Goal: Task Accomplishment & Management: Use online tool/utility

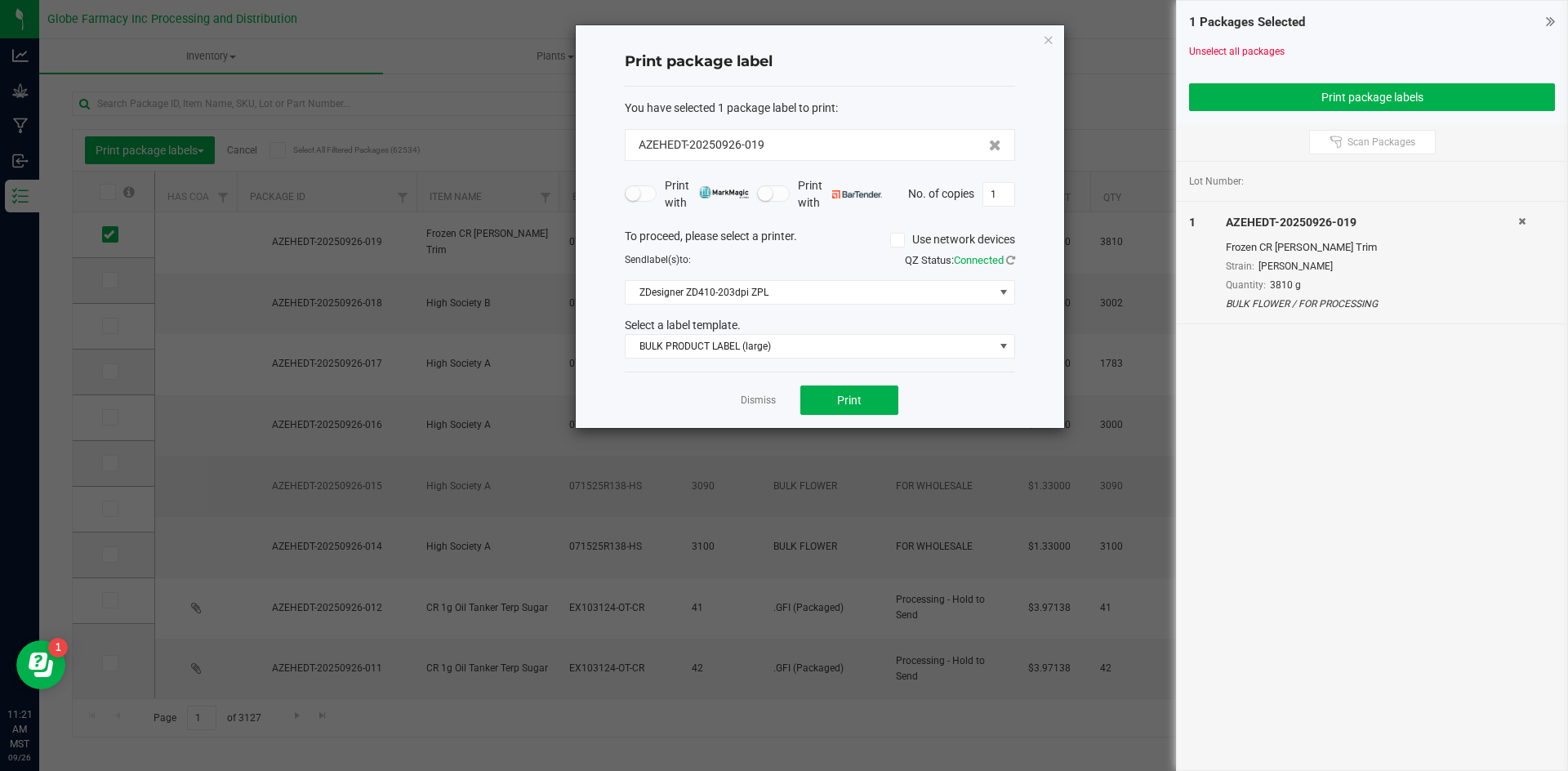
click at [748, 396] on link "Dismiss" at bounding box center [758, 401] width 35 height 14
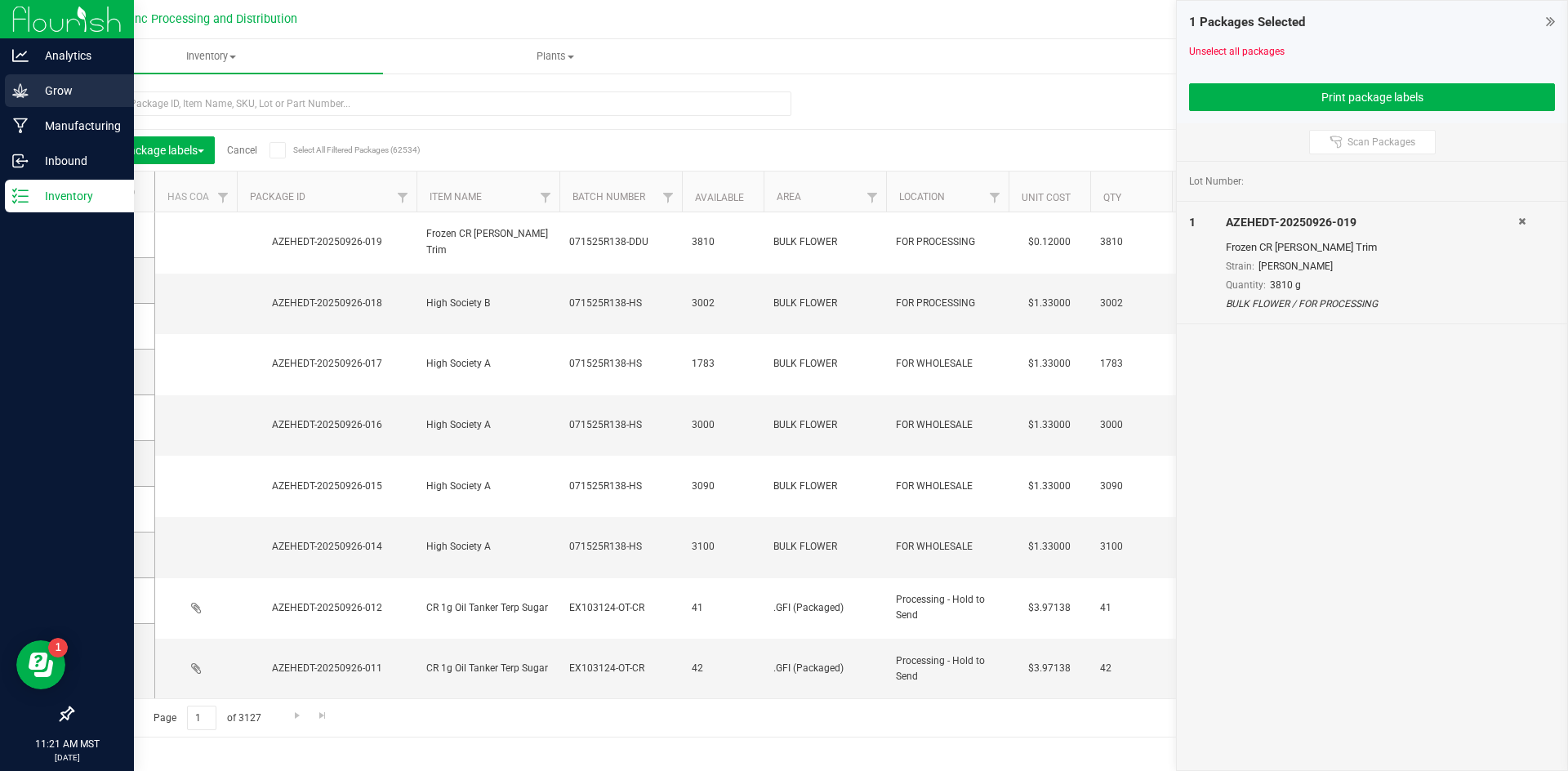
click at [16, 88] on icon at bounding box center [20, 90] width 16 height 16
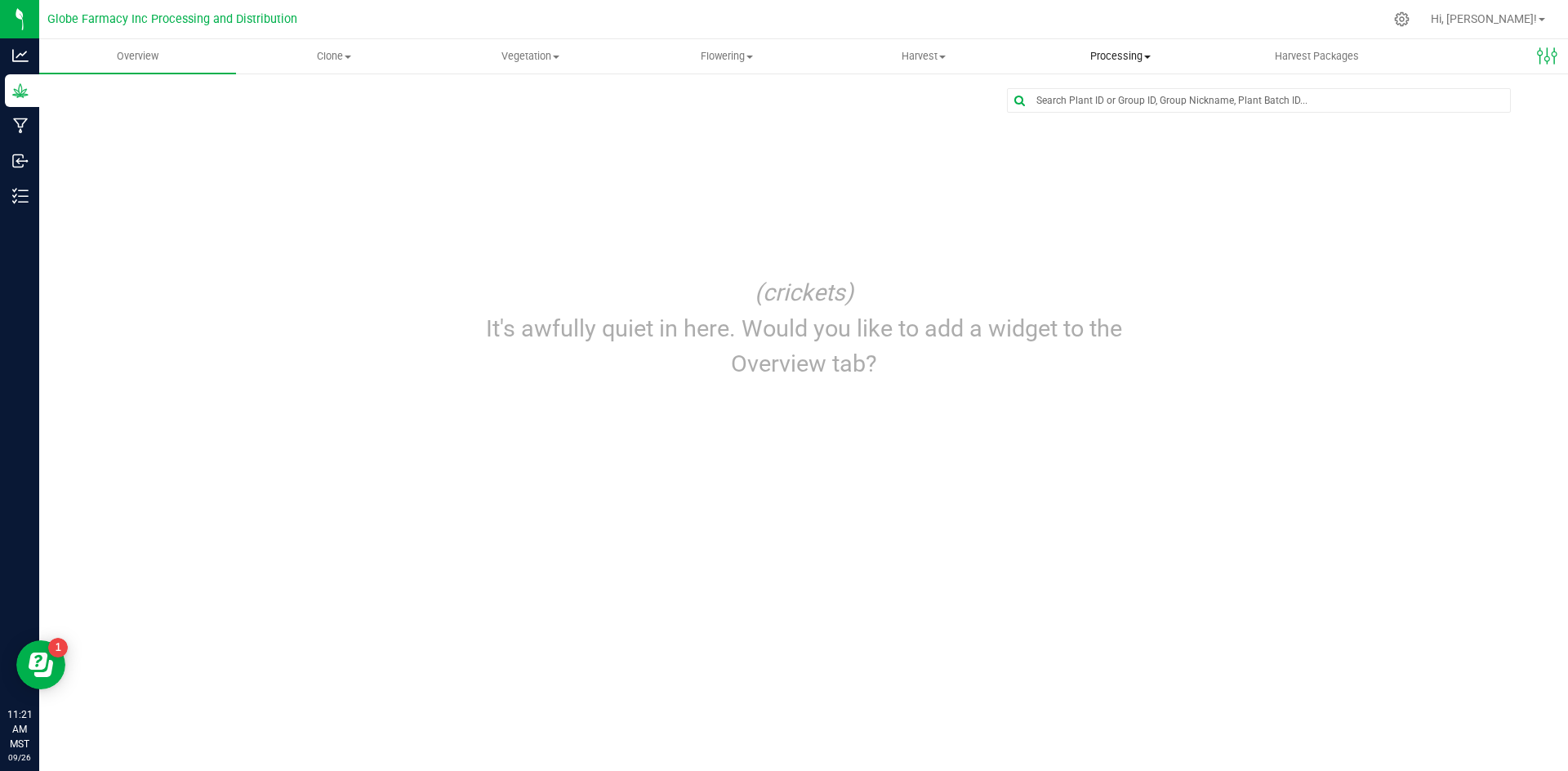
click at [1093, 50] on span "Processing" at bounding box center [1120, 56] width 196 height 15
click at [1132, 51] on span "Processing" at bounding box center [1120, 56] width 196 height 15
click at [1103, 115] on span "Processing harvests" at bounding box center [1097, 118] width 151 height 14
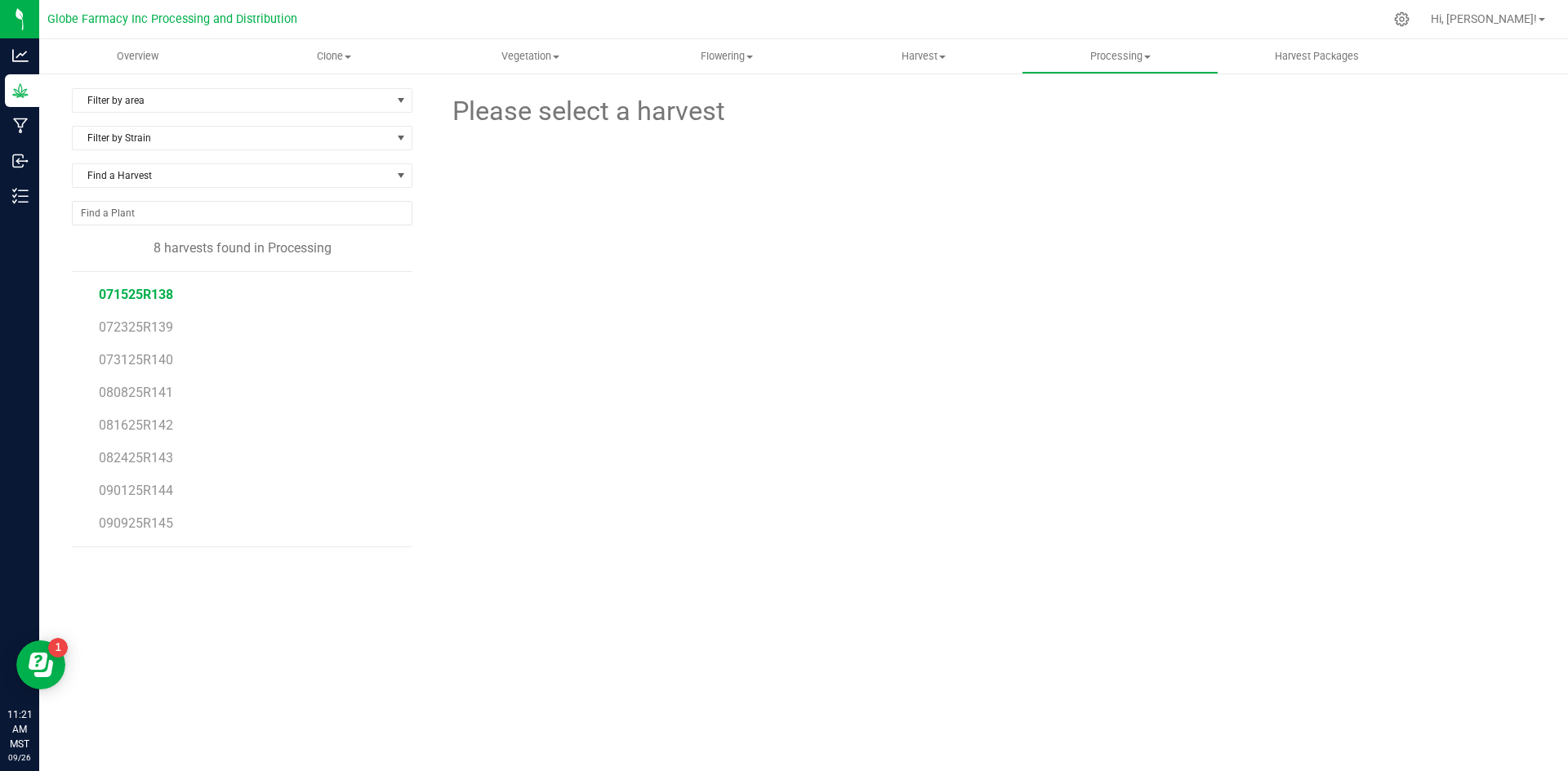
click at [165, 294] on span "071525R138" at bounding box center [135, 294] width 74 height 16
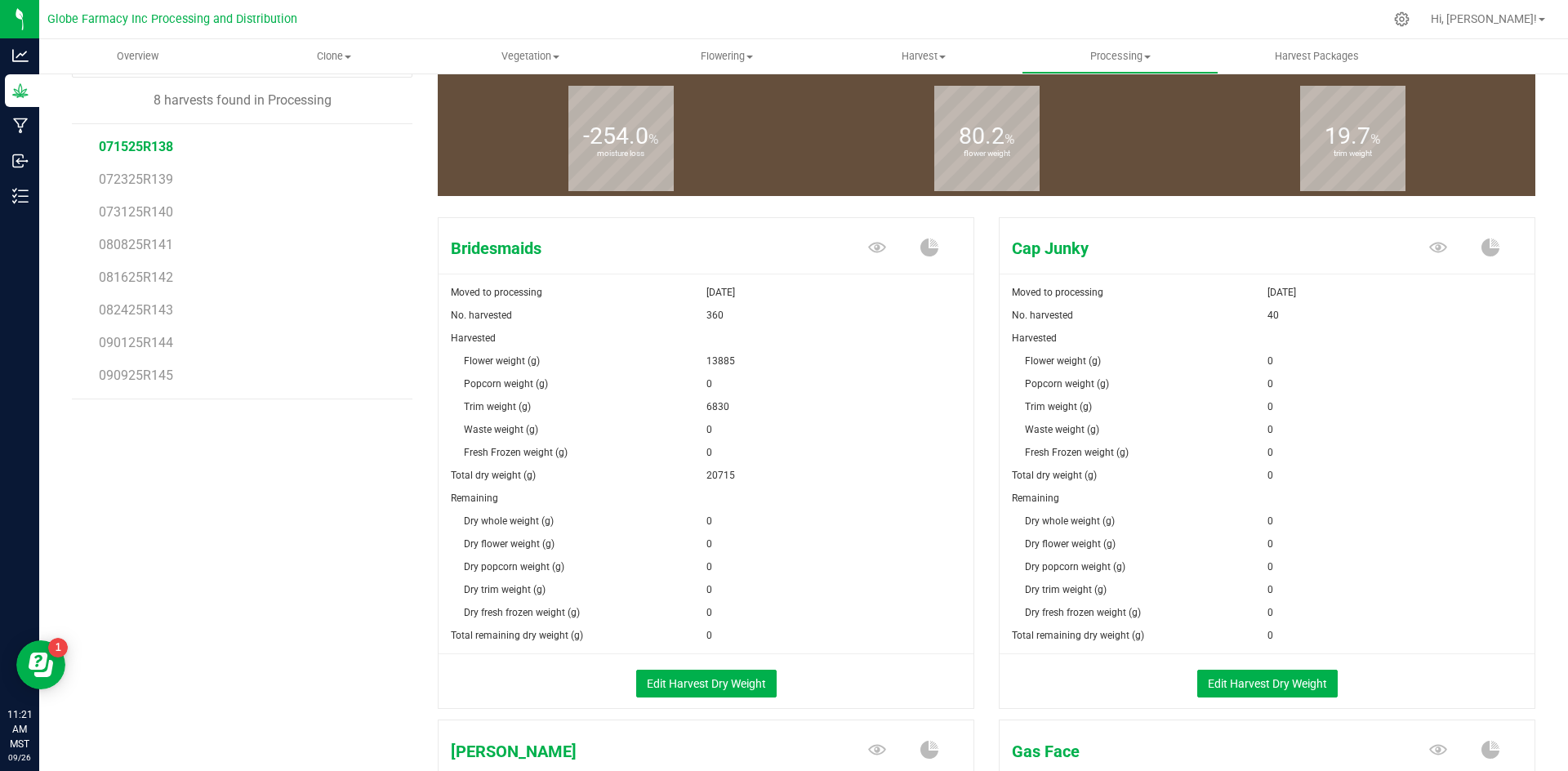
scroll to position [164, 0]
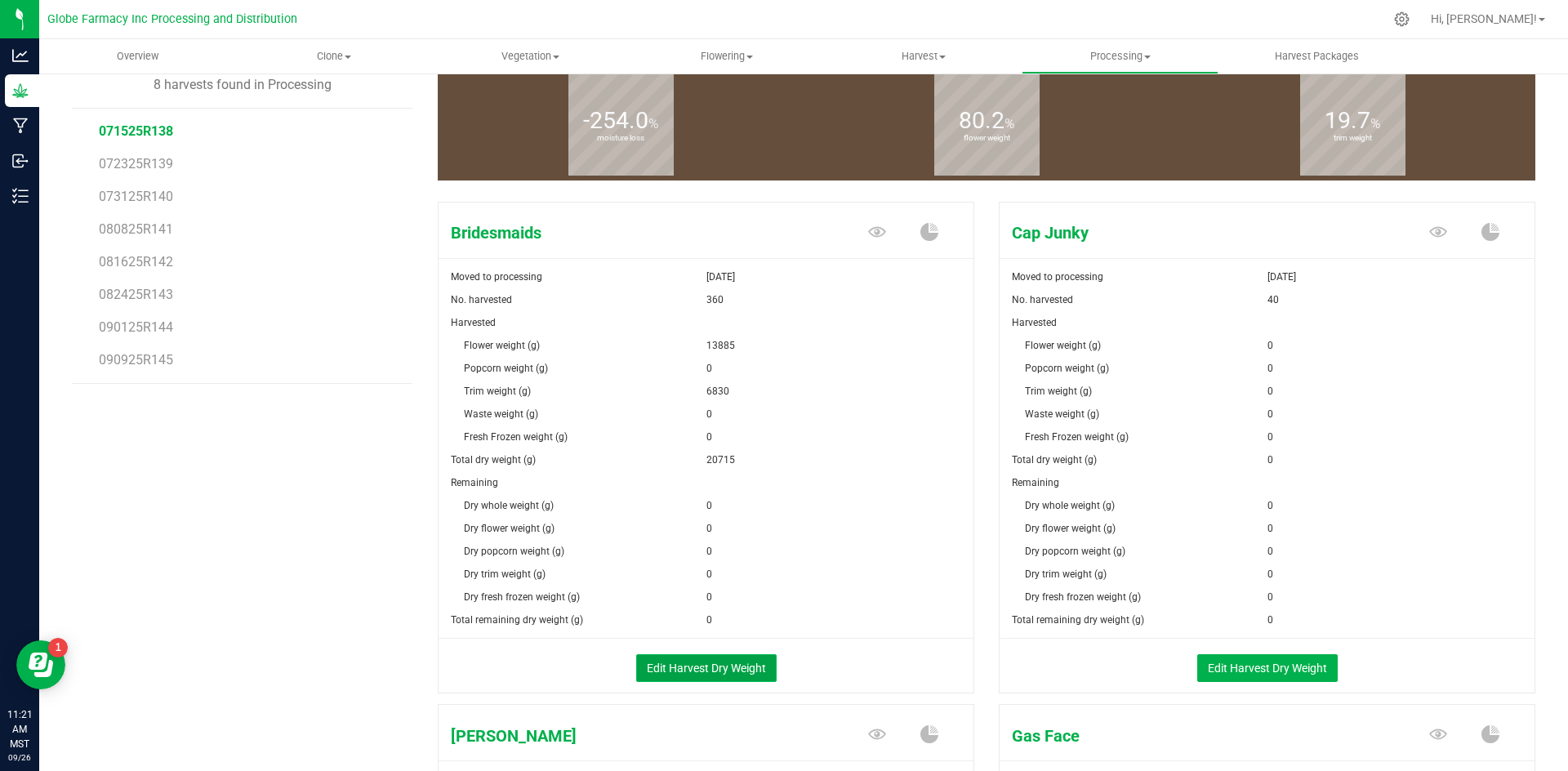
click at [680, 678] on button "Edit Harvest Dry Weight" at bounding box center [706, 669] width 140 height 28
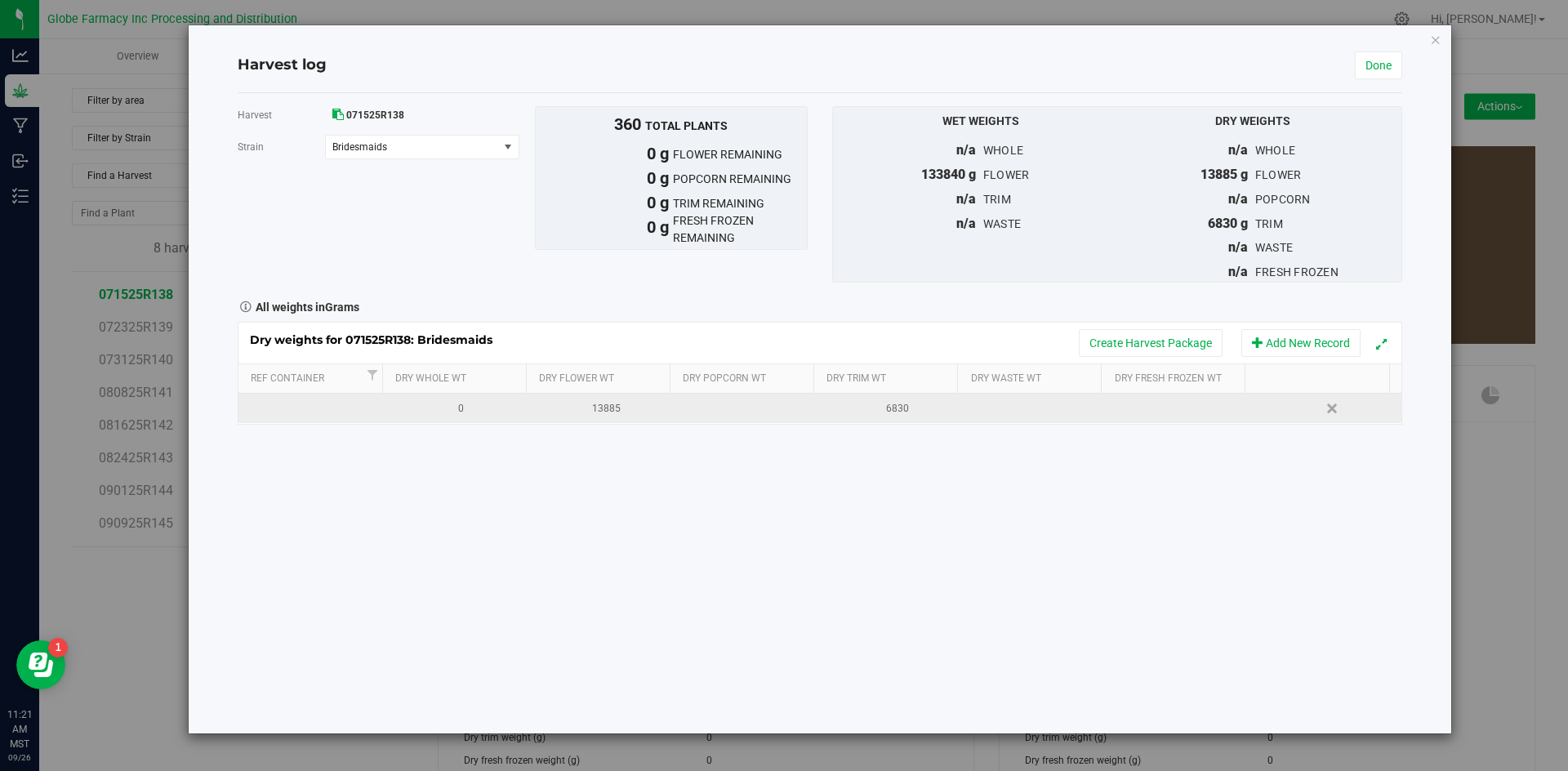
click at [588, 411] on div "13885" at bounding box center [607, 408] width 133 height 16
type input "17035"
click at [1126, 345] on button "Create Harvest Package" at bounding box center [1150, 343] width 144 height 28
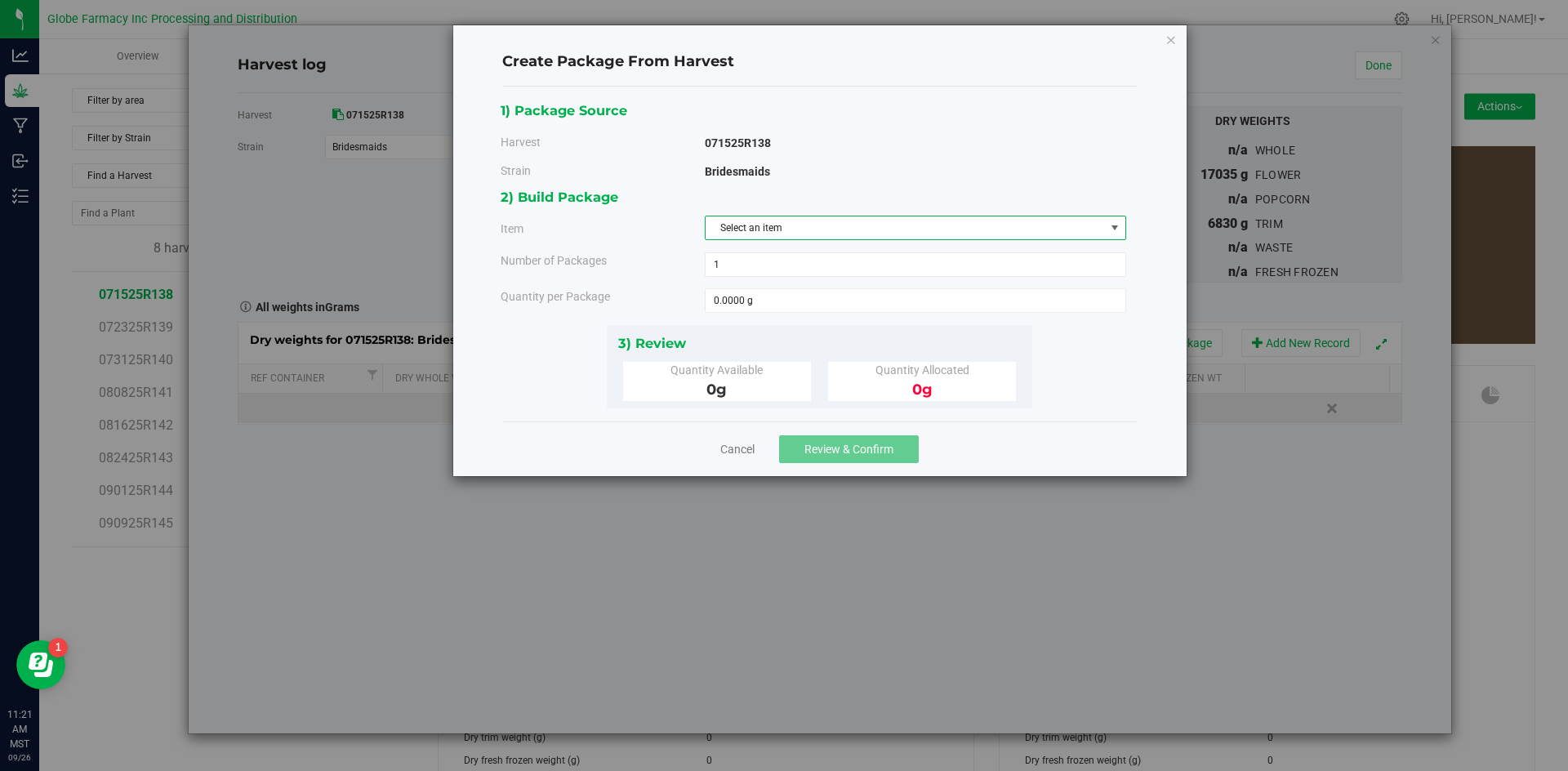
click at [810, 222] on span "Select an item" at bounding box center [904, 228] width 400 height 23
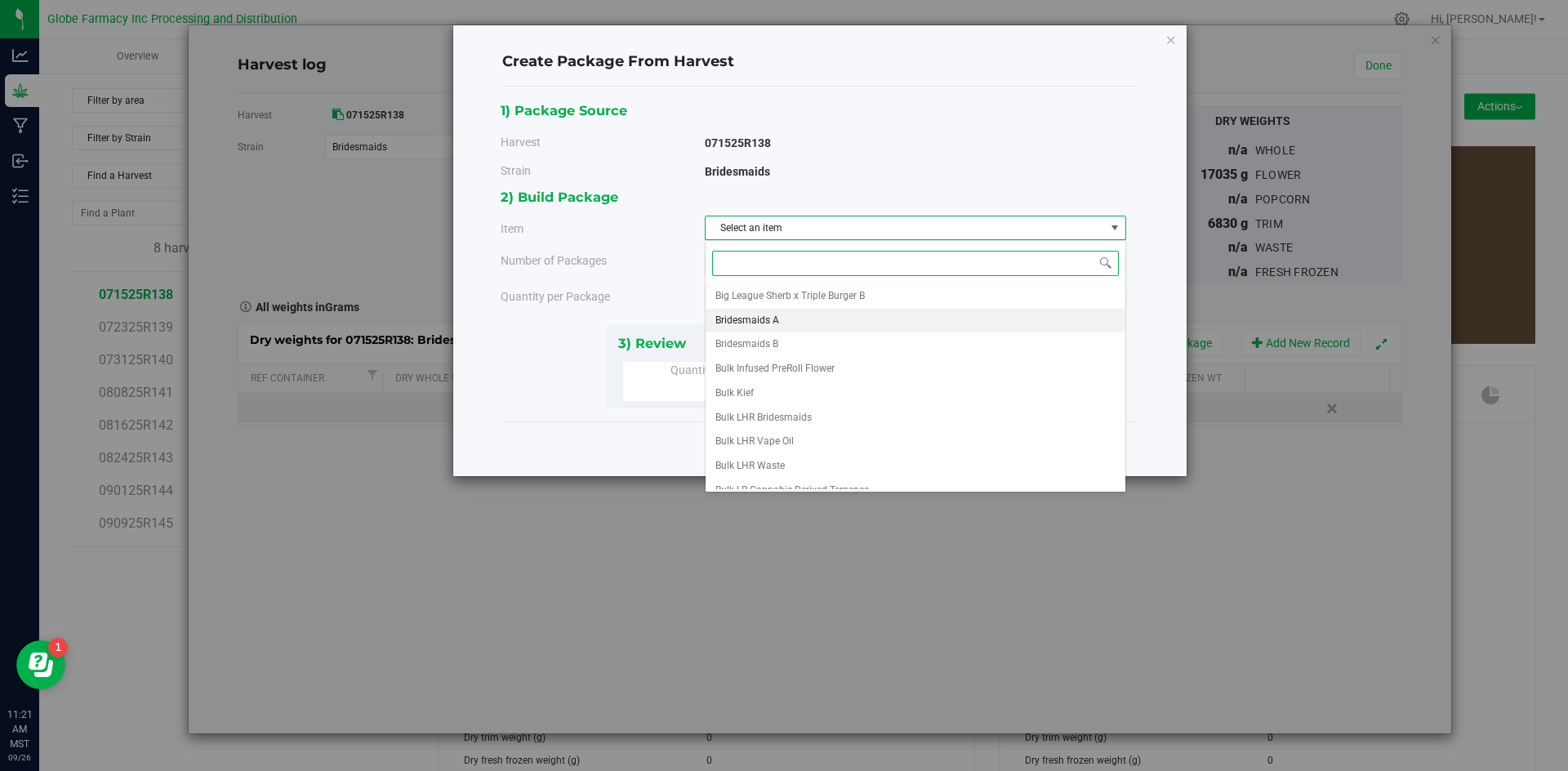
click at [791, 317] on li "Bridesmaids A" at bounding box center [915, 321] width 419 height 24
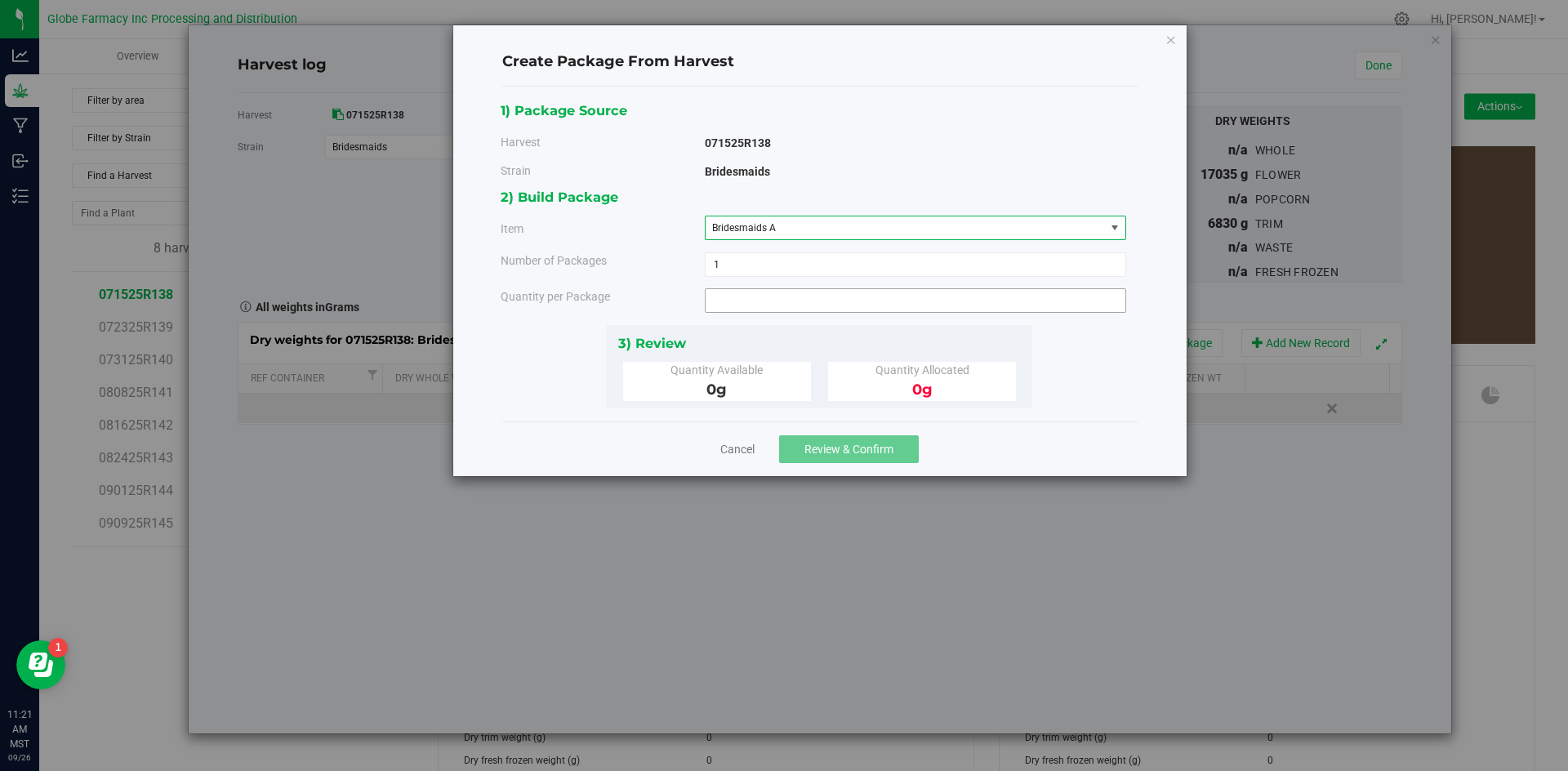
click at [774, 297] on span at bounding box center [916, 301] width 421 height 24
type input "3150"
type input "3150.0000 g"
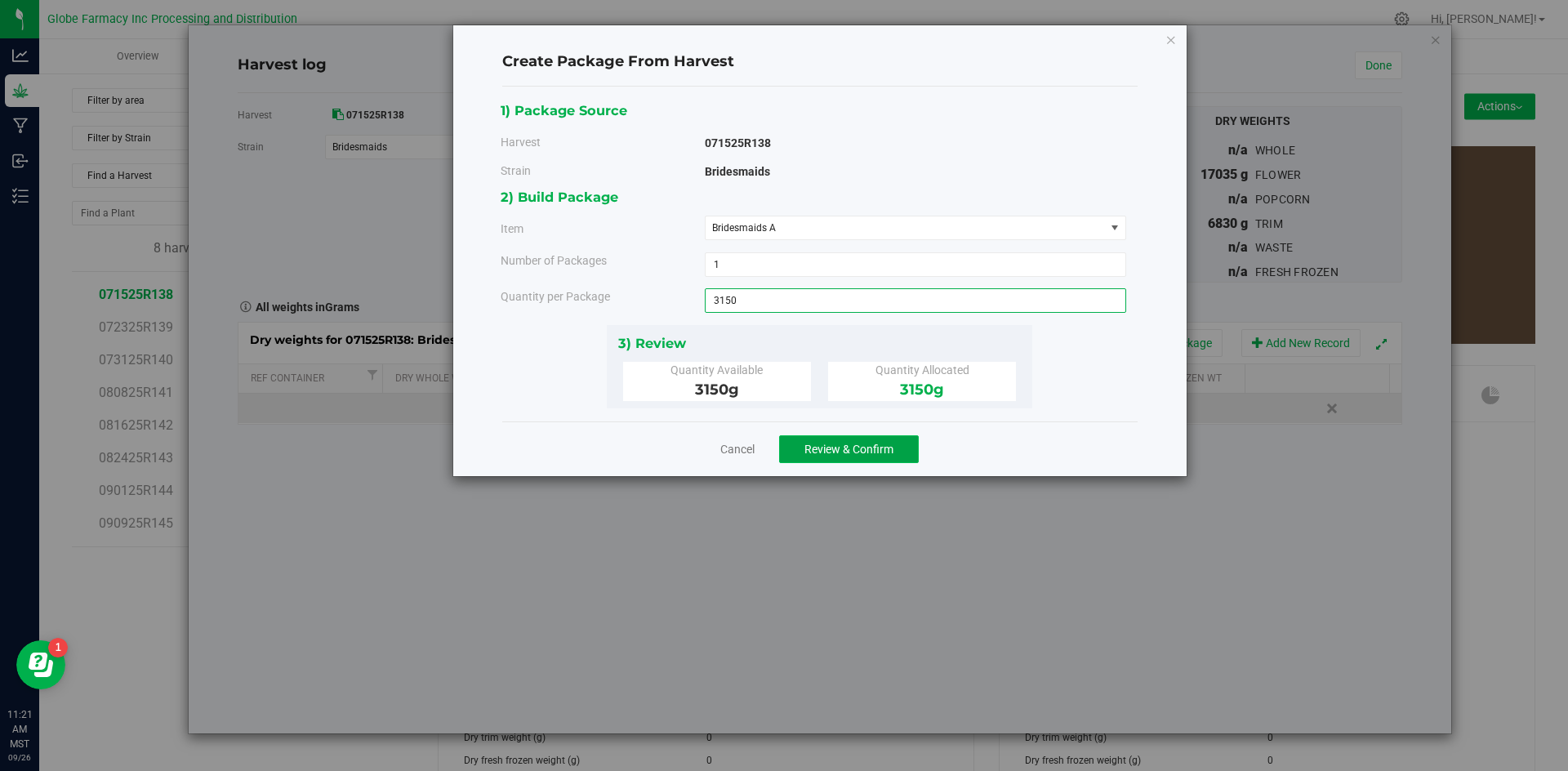
click at [810, 450] on span "Review & Confirm" at bounding box center [848, 449] width 89 height 13
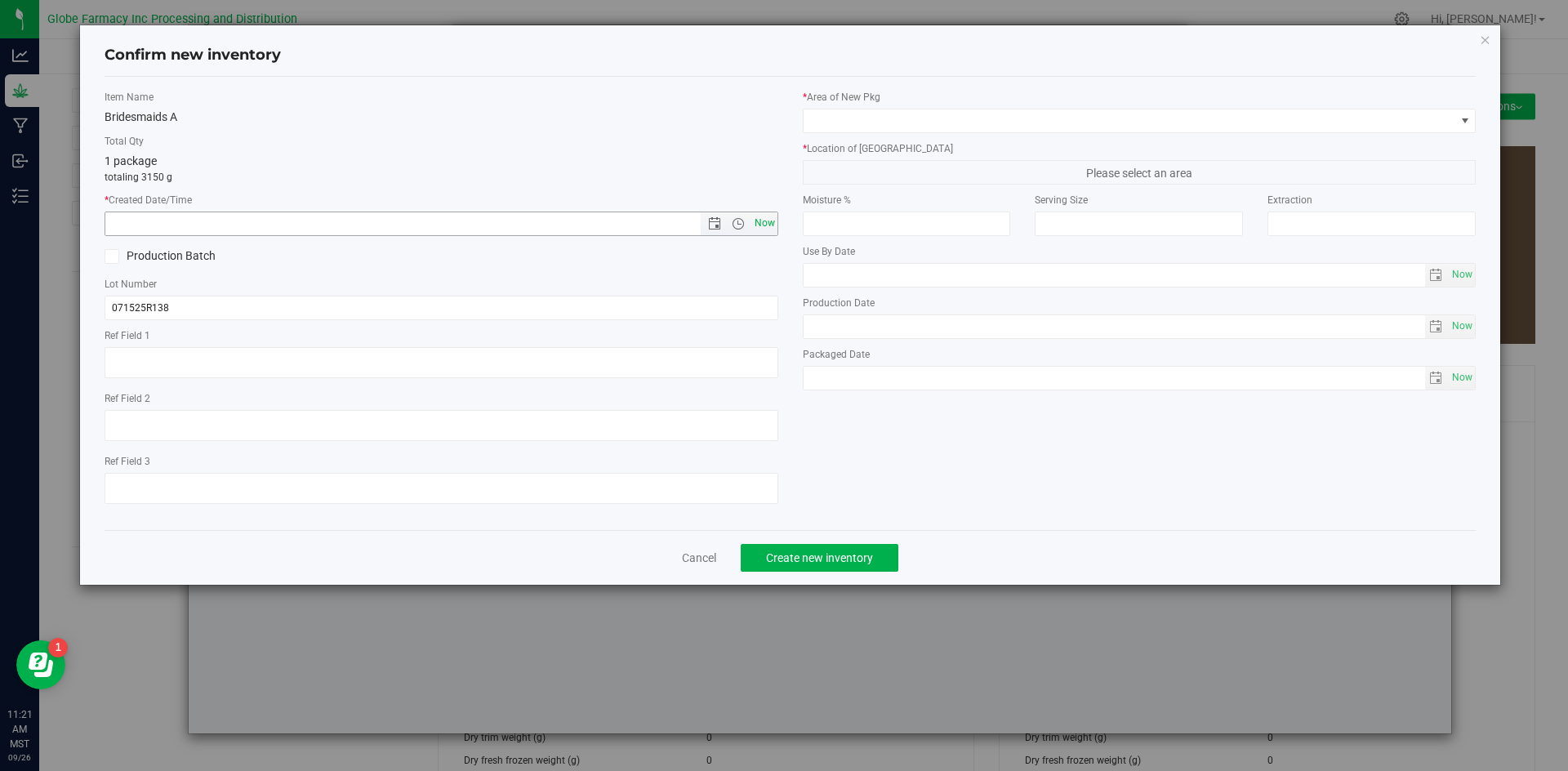
click at [759, 223] on span "Now" at bounding box center [764, 223] width 28 height 24
type input "[DATE] 11:21 AM"
click at [759, 223] on span "Now" at bounding box center [764, 223] width 28 height 24
click at [314, 304] on input "071525R138" at bounding box center [441, 307] width 674 height 24
type input "071525R138-BMS"
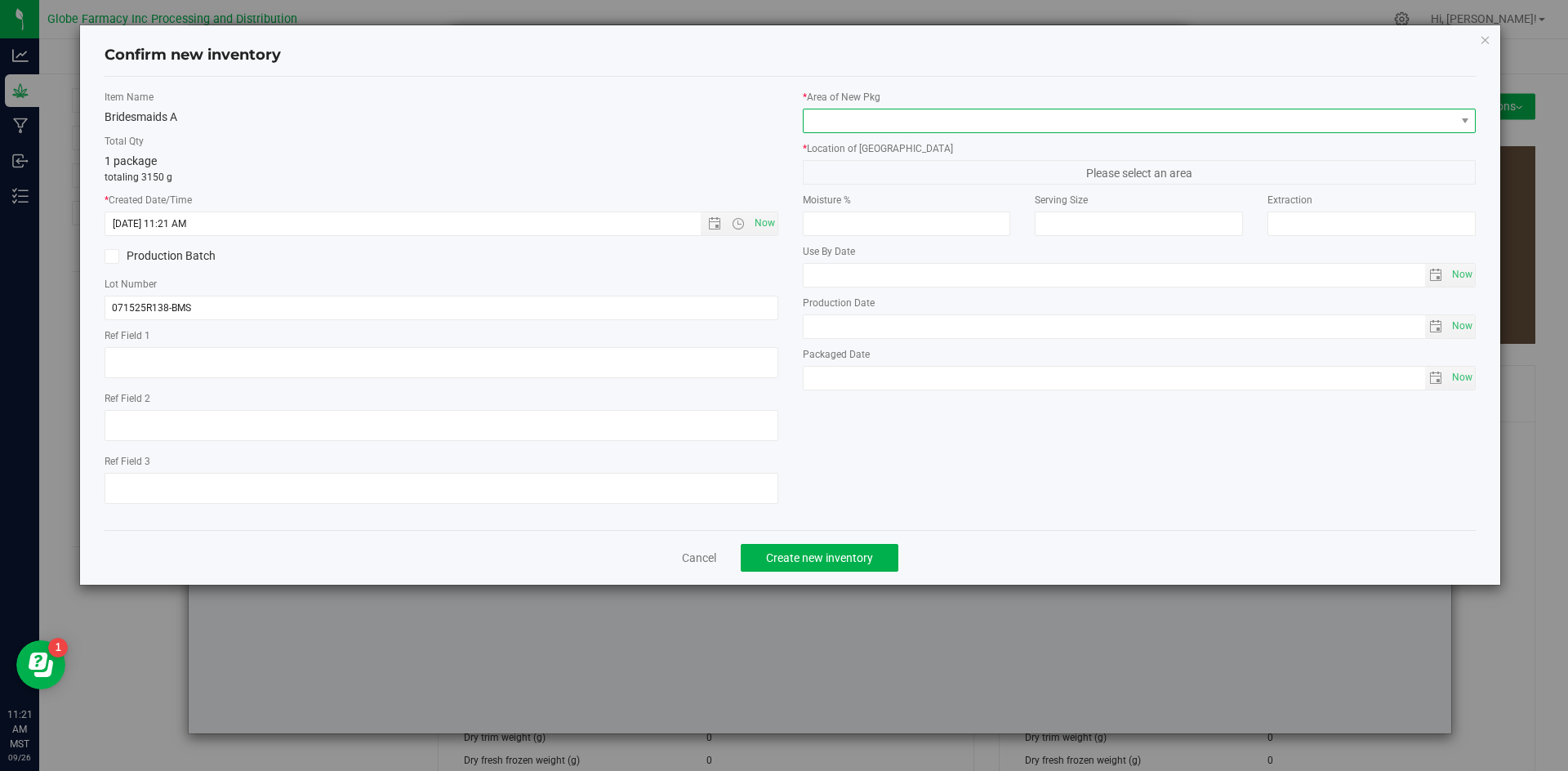
click at [902, 117] on span at bounding box center [1129, 120] width 651 height 23
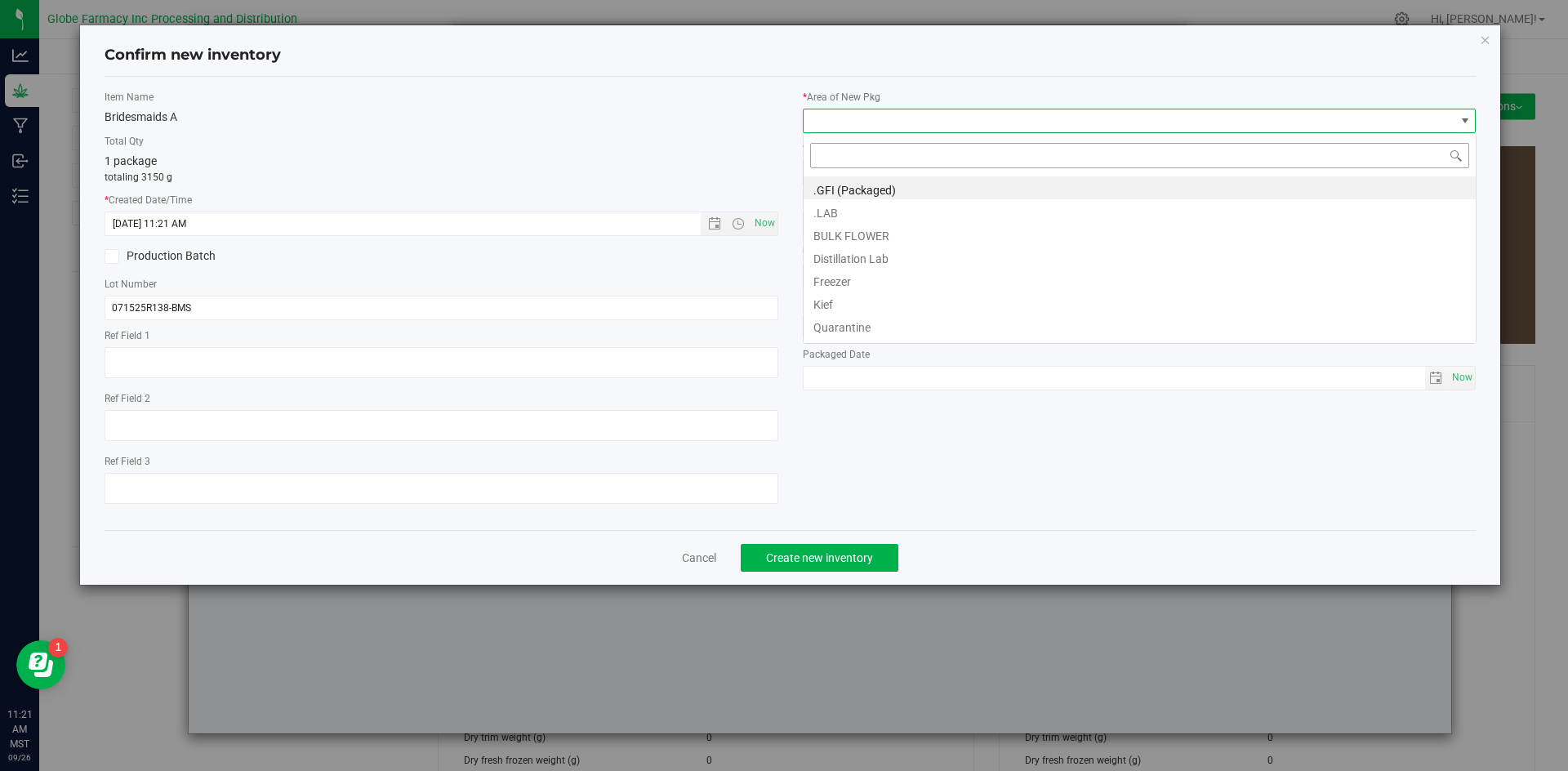
scroll to position [24, 674]
click at [869, 237] on li "BULK FLOWER" at bounding box center [1139, 233] width 672 height 23
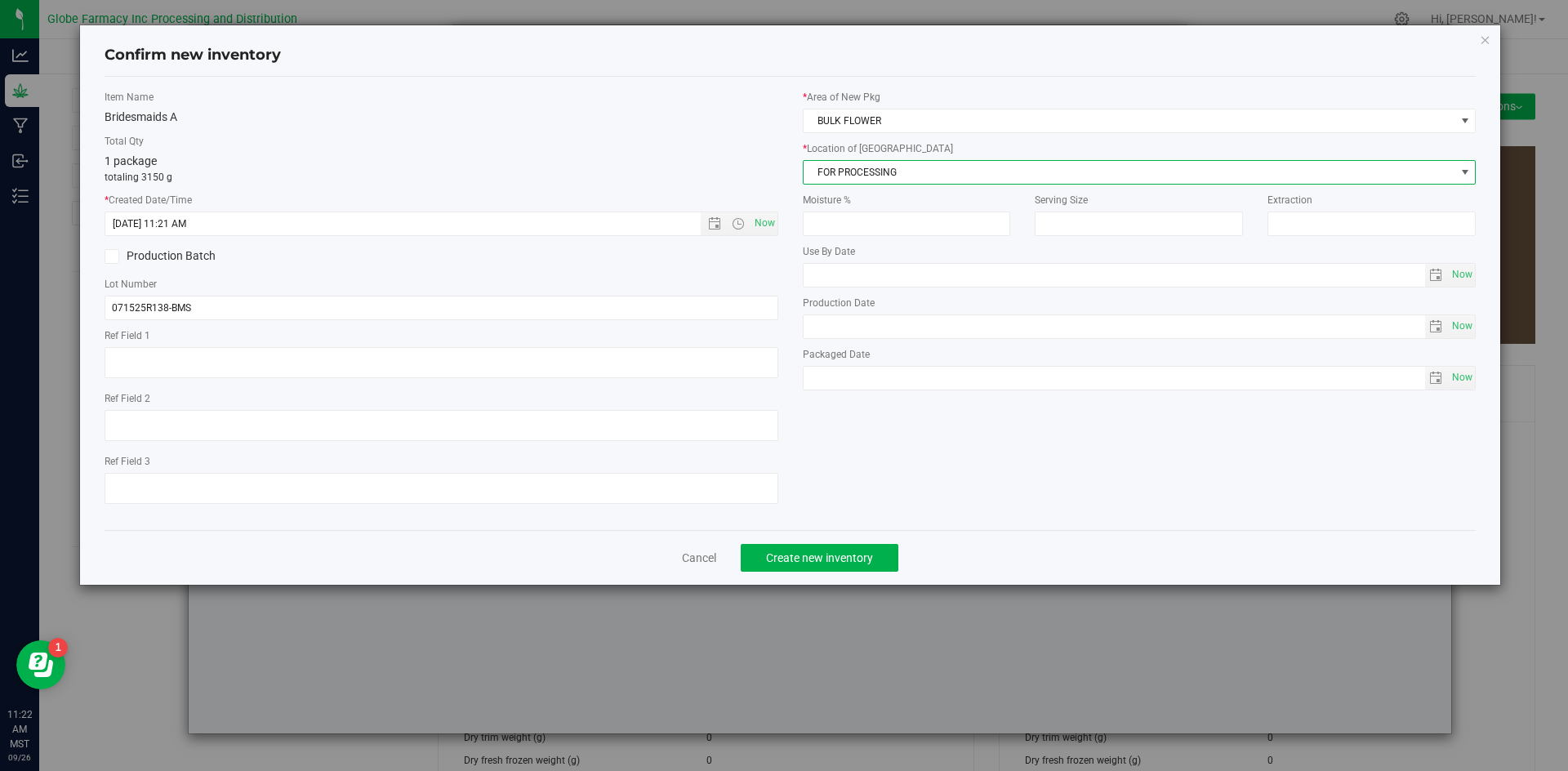
click at [859, 168] on span "FOR PROCESSING" at bounding box center [1129, 172] width 651 height 23
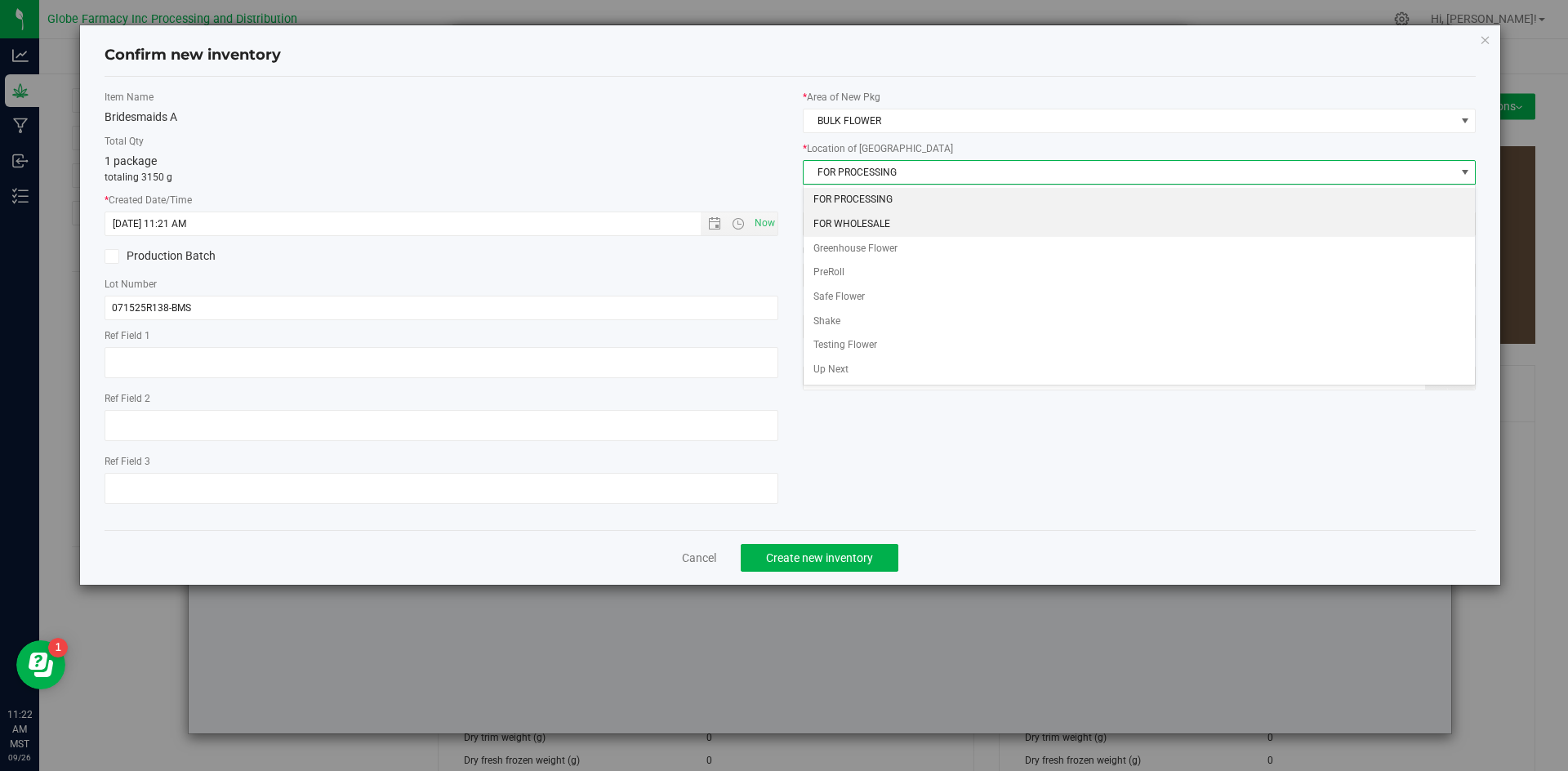
click at [860, 227] on li "FOR WHOLESALE" at bounding box center [1139, 225] width 672 height 24
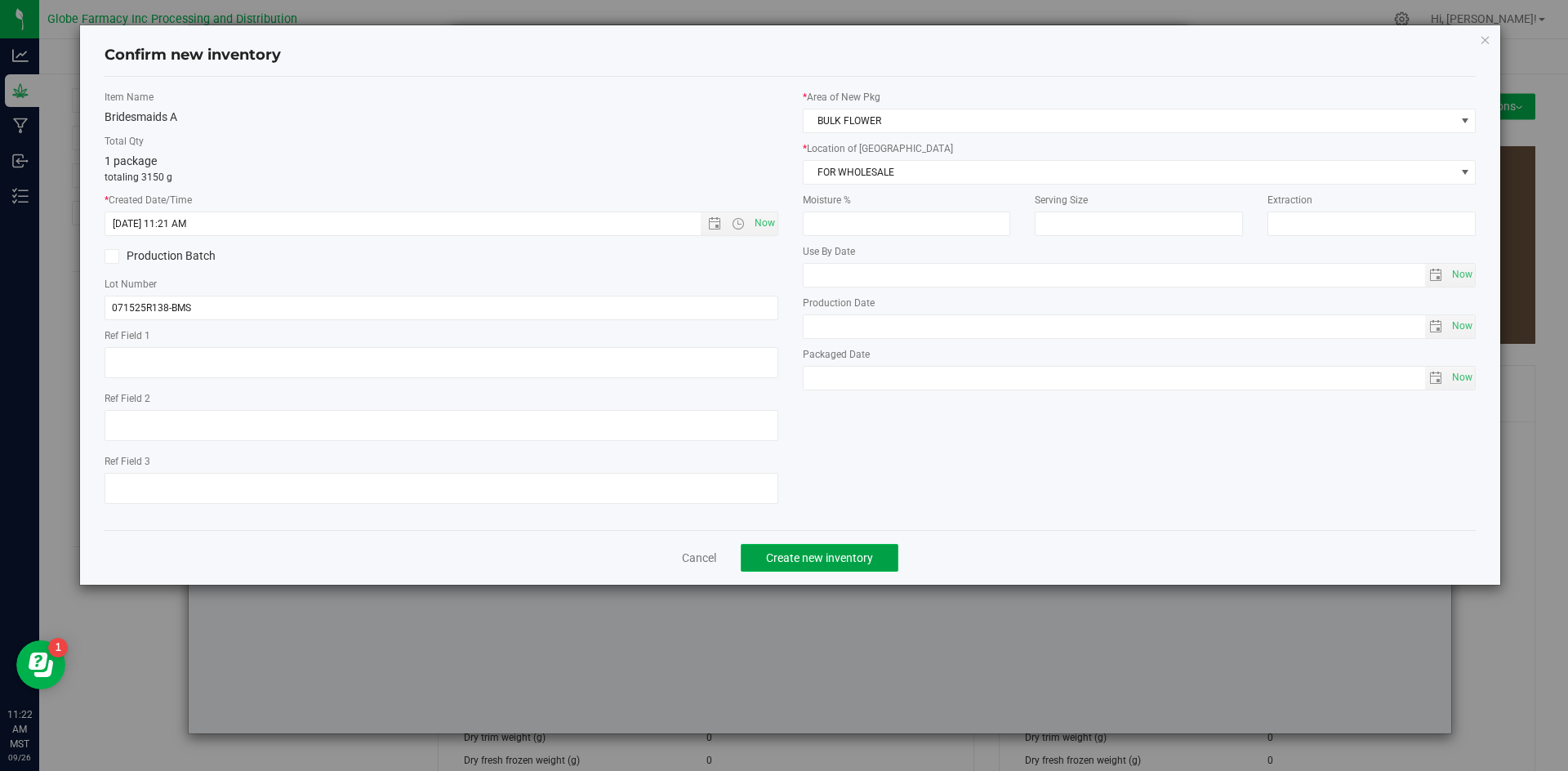
click at [828, 559] on span "Create new inventory" at bounding box center [820, 558] width 107 height 13
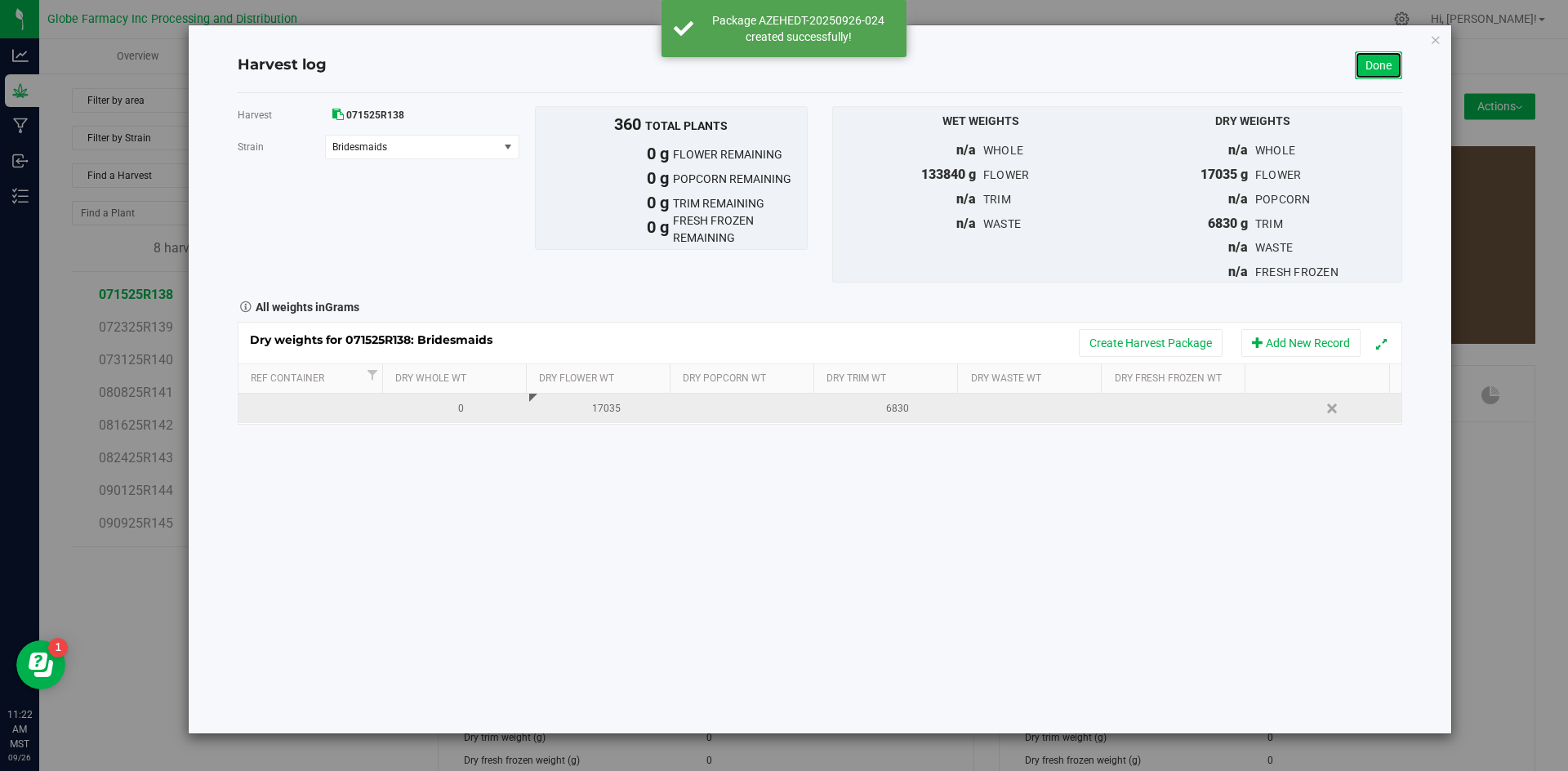
click at [1359, 67] on link "Done" at bounding box center [1378, 66] width 47 height 28
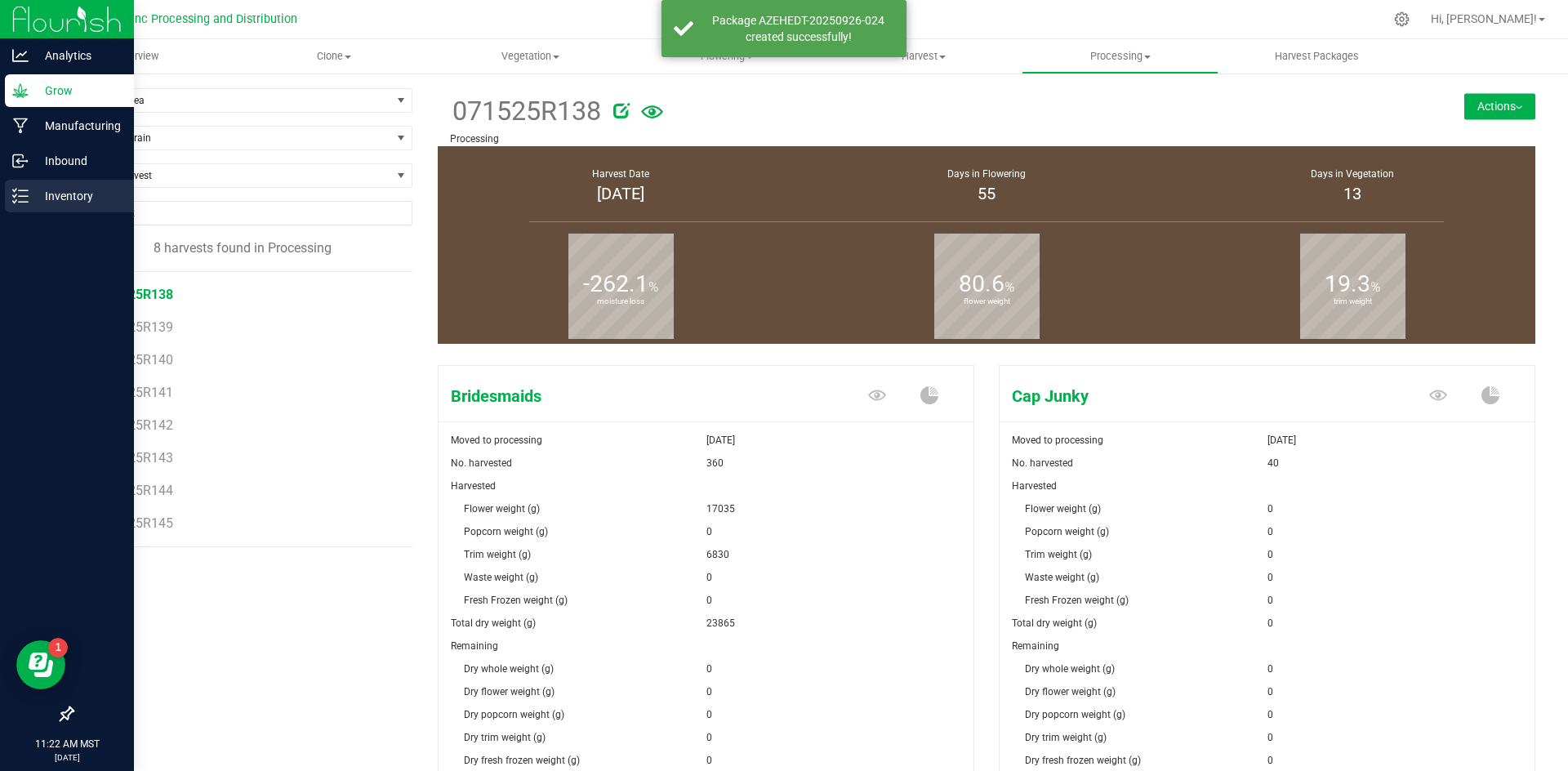
click at [28, 189] on icon at bounding box center [20, 196] width 16 height 16
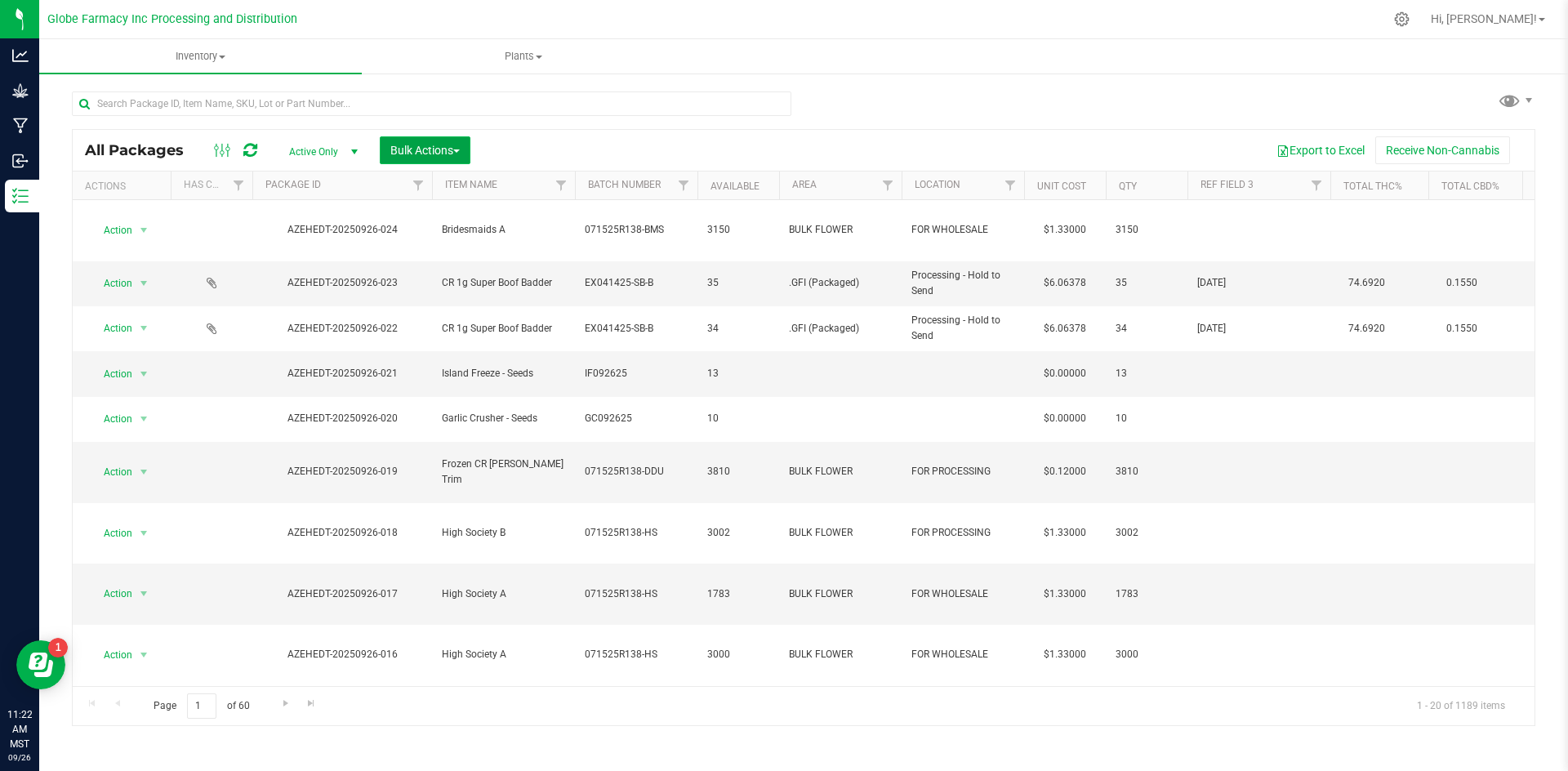
click at [450, 152] on span "Bulk Actions" at bounding box center [425, 150] width 70 height 13
click at [428, 275] on span "Print package labels" at bounding box center [438, 276] width 98 height 13
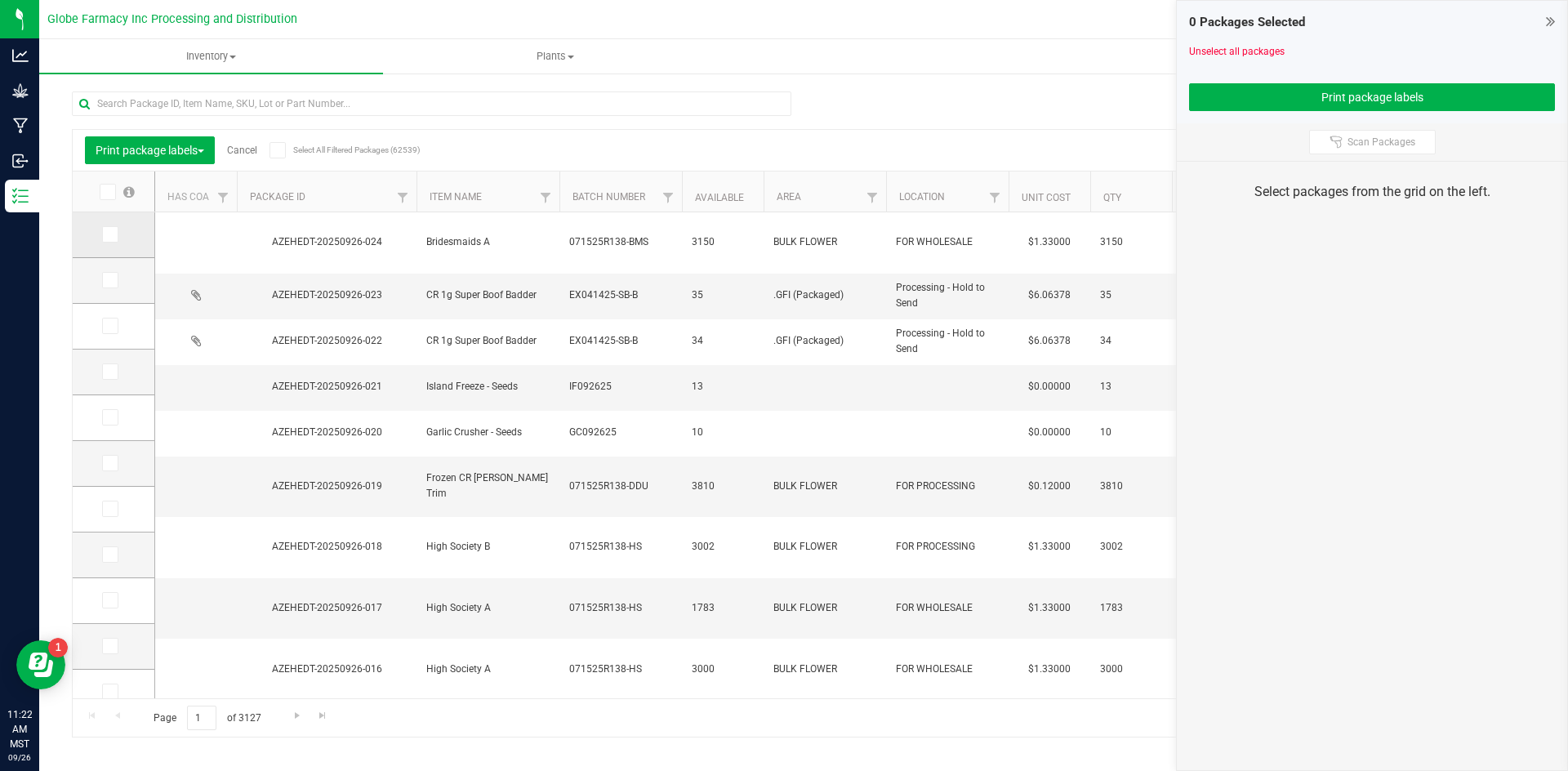
click at [100, 230] on td at bounding box center [113, 235] width 82 height 46
click at [117, 231] on span at bounding box center [110, 234] width 16 height 16
click at [0, 0] on input "checkbox" at bounding box center [0, 0] width 0 height 0
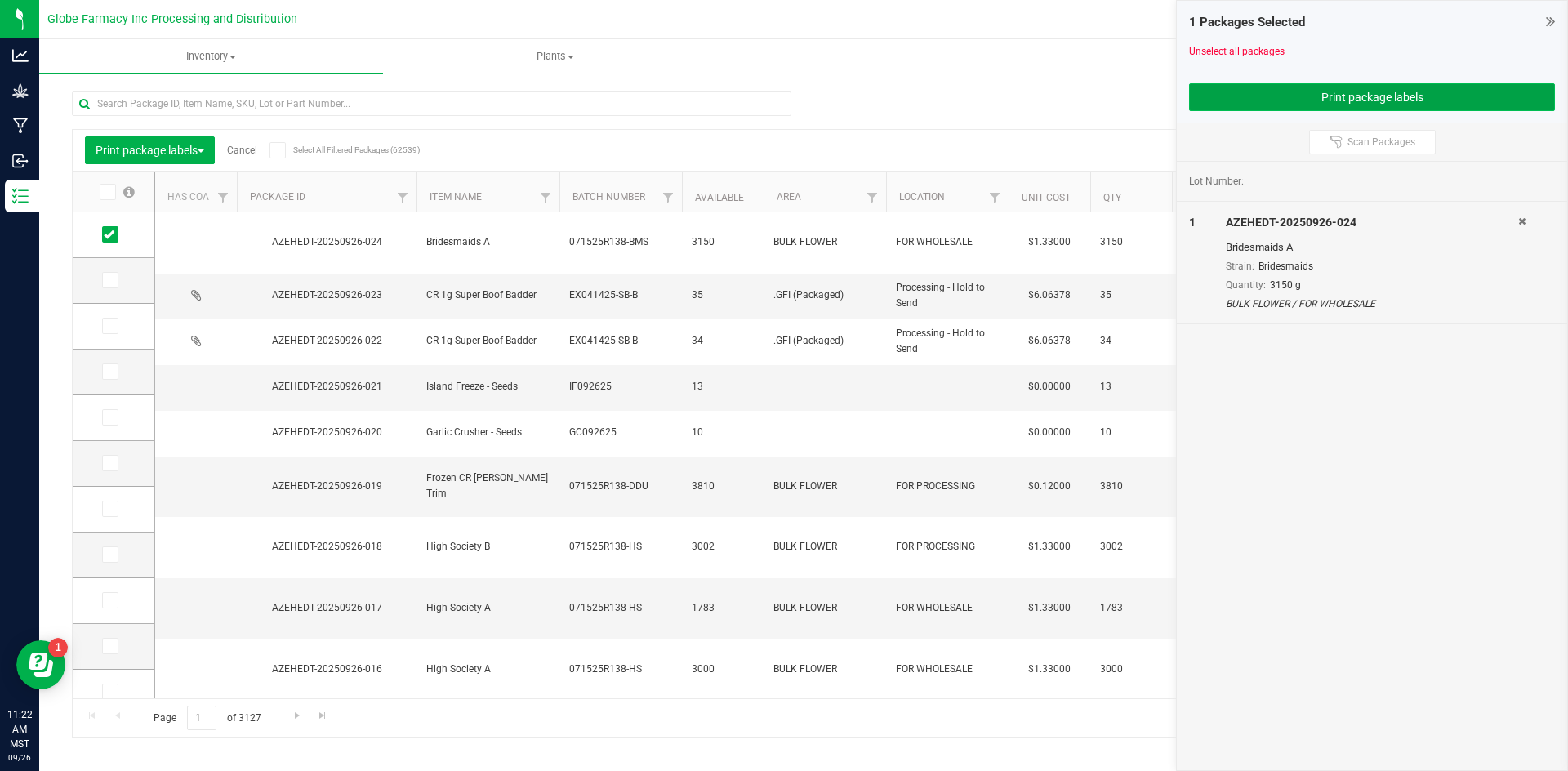
click at [1275, 102] on button "Print package labels" at bounding box center [1372, 98] width 366 height 28
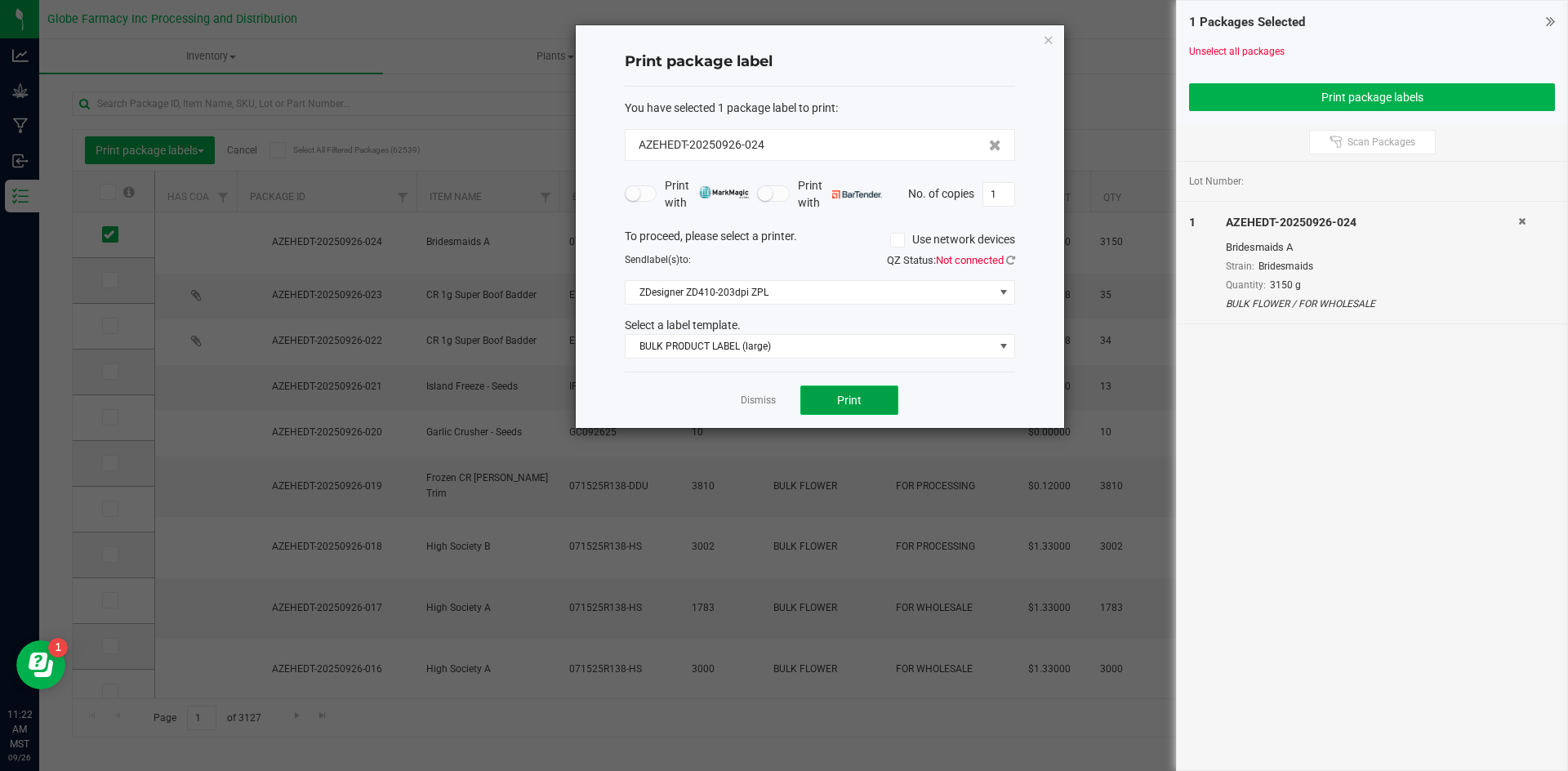
click at [882, 391] on button "Print" at bounding box center [849, 400] width 98 height 29
